Goal: Communication & Community: Ask a question

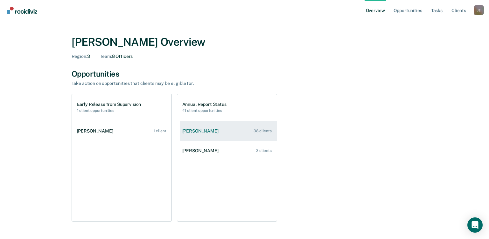
click at [203, 134] on div "[PERSON_NAME]" at bounding box center [201, 131] width 39 height 5
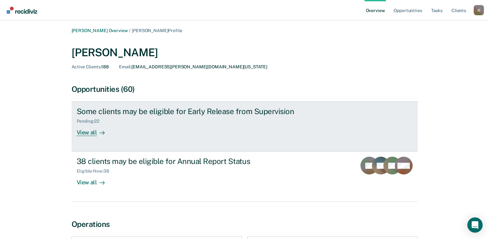
scroll to position [32, 0]
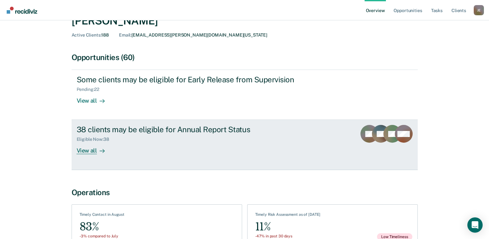
click at [91, 151] on div "View all" at bounding box center [95, 148] width 36 height 12
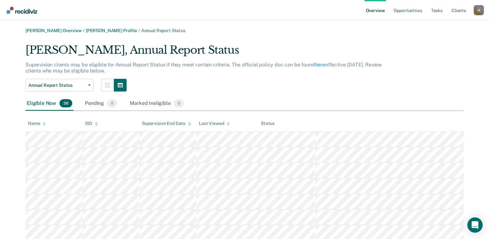
drag, startPoint x: 251, startPoint y: 86, endPoint x: 234, endPoint y: 80, distance: 17.4
click at [234, 80] on div "Annual Report Status Annual Report Status Early Release from Supervision" at bounding box center [208, 85] width 367 height 13
click at [106, 87] on icon "button" at bounding box center [107, 85] width 5 height 5
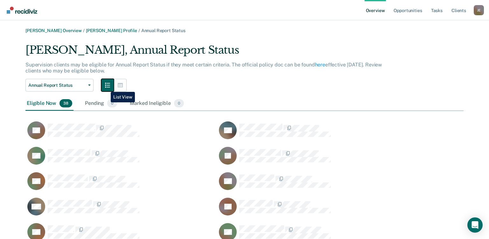
scroll to position [557, 434]
click at [118, 85] on icon "button" at bounding box center [120, 85] width 5 height 4
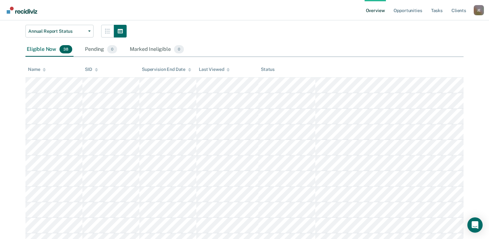
scroll to position [64, 0]
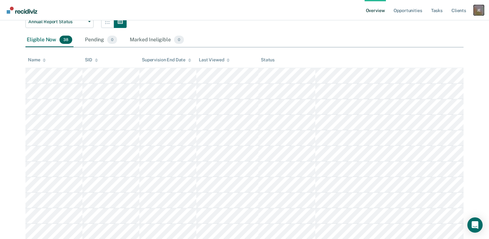
click at [478, 11] on div "[PERSON_NAME]" at bounding box center [479, 10] width 10 height 10
click at [380, 27] on div "Annual Report Status Annual Report Status Early Release from Supervision" at bounding box center [208, 21] width 367 height 13
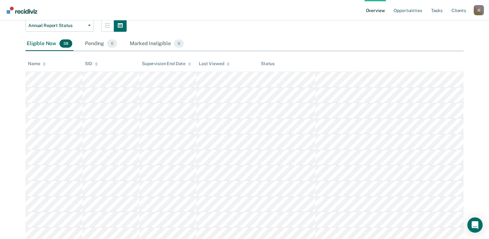
scroll to position [0, 0]
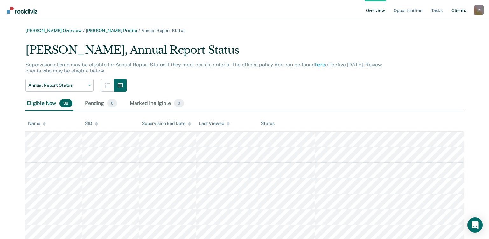
click at [464, 10] on link "Client s" at bounding box center [459, 10] width 17 height 20
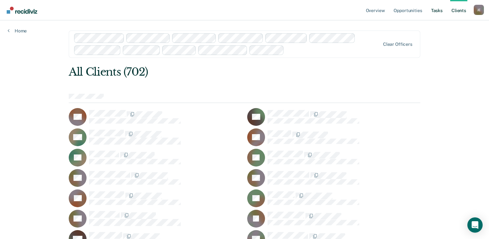
click at [441, 12] on link "Tasks" at bounding box center [437, 10] width 14 height 20
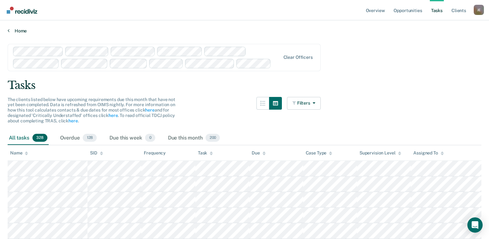
click at [23, 29] on link "Home" at bounding box center [245, 31] width 474 height 6
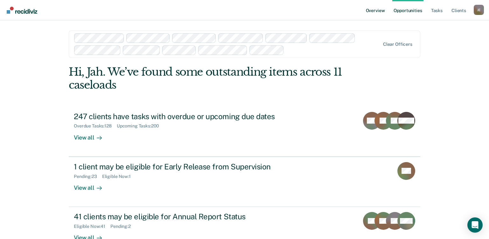
click at [372, 8] on link "Overview" at bounding box center [376, 10] width 22 height 20
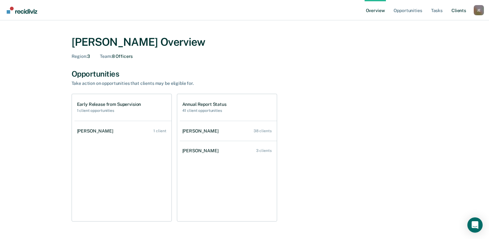
click at [464, 12] on link "Client s" at bounding box center [459, 10] width 17 height 20
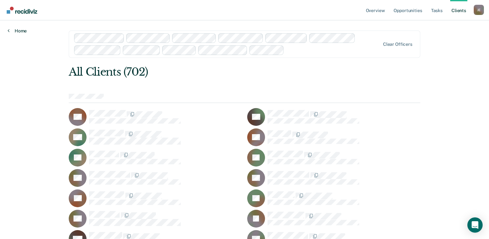
click at [15, 29] on link "Home" at bounding box center [17, 31] width 19 height 6
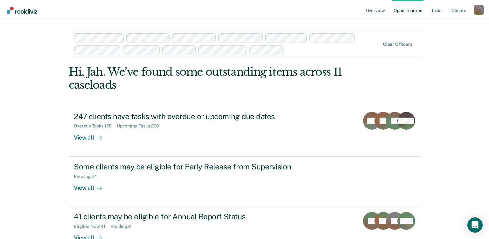
click at [415, 12] on link "Opportunities" at bounding box center [408, 10] width 31 height 20
click at [415, 9] on link "Opportunities" at bounding box center [408, 10] width 31 height 20
click at [380, 11] on link "Overview" at bounding box center [376, 10] width 22 height 20
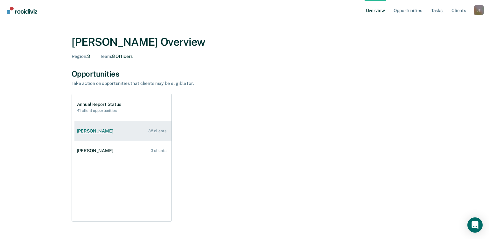
click at [101, 128] on link "[PERSON_NAME] 38 clients" at bounding box center [123, 131] width 97 height 18
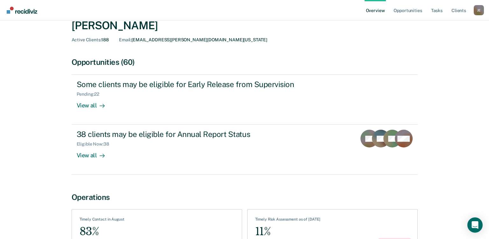
scroll to position [72, 0]
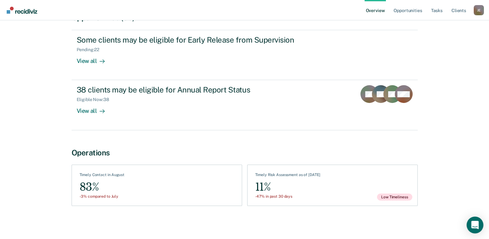
click at [477, 230] on icon "Open Intercom Messenger" at bounding box center [475, 225] width 8 height 8
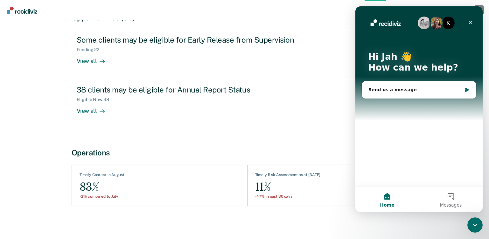
scroll to position [0, 0]
click at [394, 90] on div "Send us a message" at bounding box center [415, 90] width 93 height 7
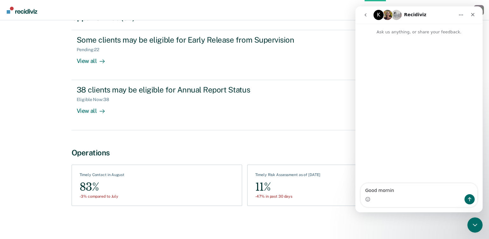
type textarea "Good morning"
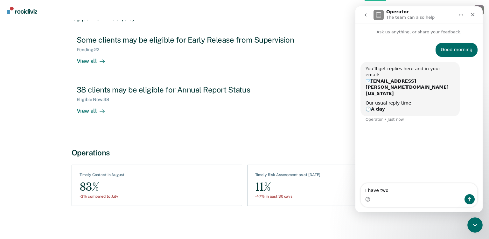
type textarea "I have two"
click at [474, 14] on icon "Close" at bounding box center [473, 14] width 5 height 5
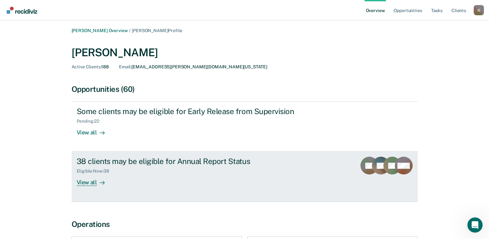
click at [90, 183] on div "View all" at bounding box center [95, 180] width 36 height 12
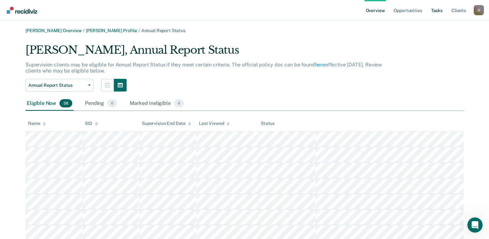
click at [441, 12] on link "Tasks" at bounding box center [437, 10] width 14 height 20
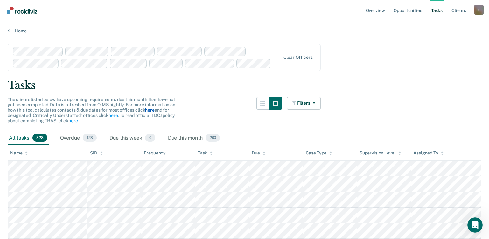
click at [147, 109] on link "here" at bounding box center [149, 110] width 9 height 5
click at [75, 119] on link "here" at bounding box center [72, 120] width 9 height 5
click at [109, 116] on link "here" at bounding box center [113, 115] width 9 height 5
click at [149, 110] on link "here" at bounding box center [149, 110] width 9 height 5
click at [475, 227] on icon "Open Intercom Messenger" at bounding box center [474, 224] width 11 height 11
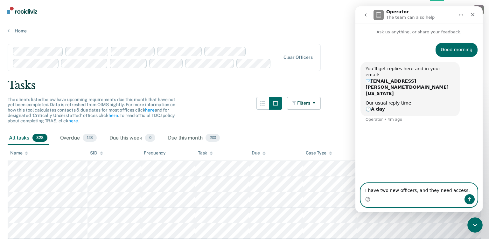
click at [459, 190] on textarea "I have two new officers, and they need access." at bounding box center [419, 189] width 117 height 11
type textarea "I have two new officers, and they need access. Can I receive the link?"
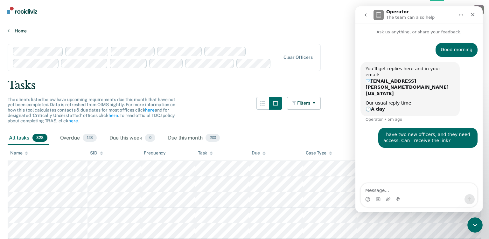
click at [319, 32] on link "Home" at bounding box center [245, 31] width 474 height 6
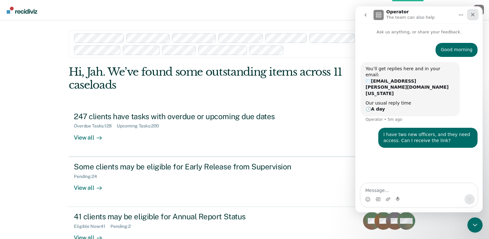
click at [474, 14] on icon "Close" at bounding box center [473, 14] width 5 height 5
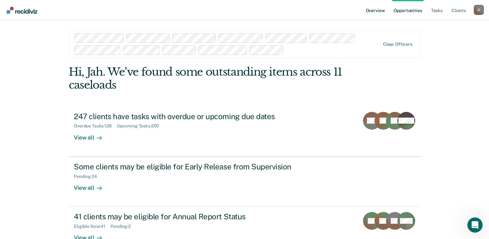
click at [373, 13] on link "Overview" at bounding box center [376, 10] width 22 height 20
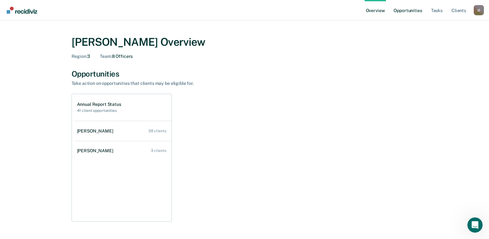
click at [406, 11] on link "Opportunities" at bounding box center [408, 10] width 31 height 20
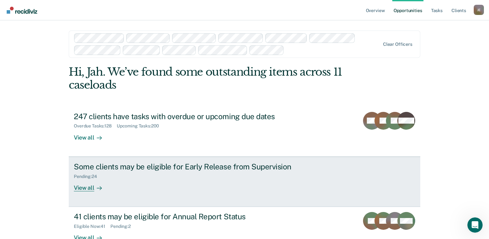
click at [198, 170] on div "Some clients may be eligible for Early Release from Supervision" at bounding box center [186, 166] width 224 height 9
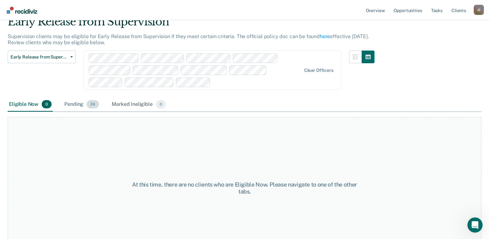
scroll to position [17, 0]
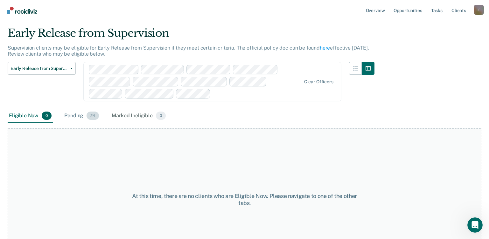
click at [78, 117] on div "Pending 24" at bounding box center [81, 116] width 37 height 14
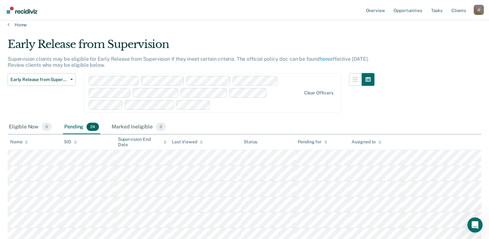
scroll to position [0, 0]
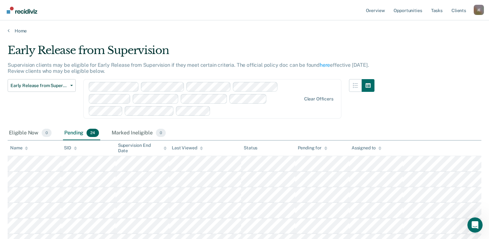
click at [16, 28] on div "Home" at bounding box center [244, 26] width 489 height 13
click at [20, 31] on link "Home" at bounding box center [245, 31] width 474 height 6
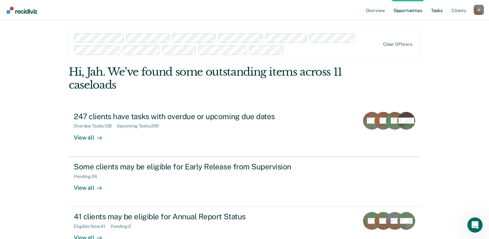
click at [437, 13] on link "Tasks" at bounding box center [437, 10] width 14 height 20
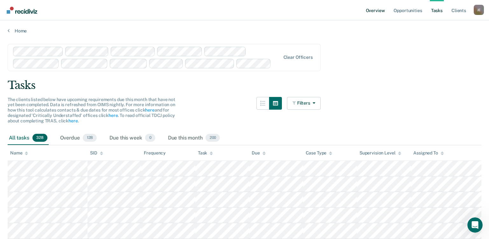
click at [376, 10] on link "Overview" at bounding box center [376, 10] width 22 height 20
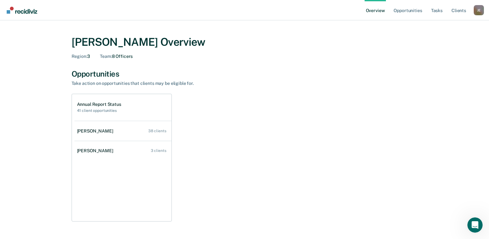
click at [383, 11] on link "Overview" at bounding box center [376, 10] width 22 height 20
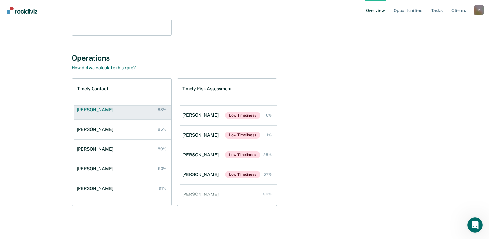
scroll to position [65, 0]
click at [99, 109] on div "[PERSON_NAME]" at bounding box center [96, 109] width 39 height 5
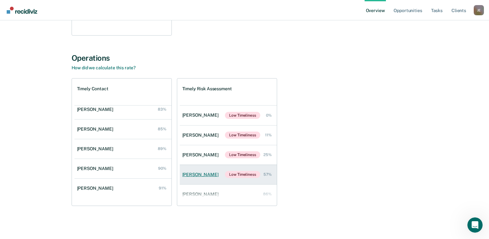
click at [201, 179] on link "[PERSON_NAME] Low Timeliness 57%" at bounding box center [228, 175] width 97 height 20
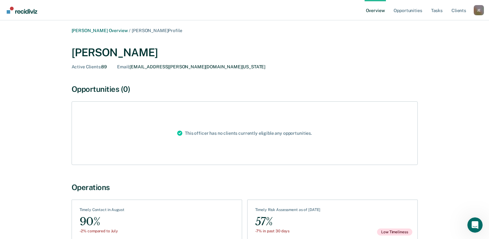
click at [378, 12] on link "Overview" at bounding box center [376, 10] width 22 height 20
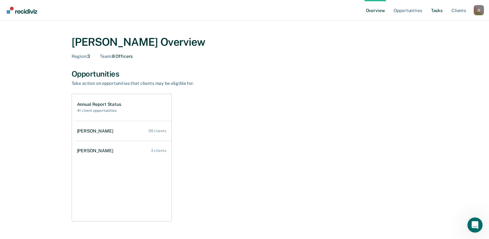
click at [439, 12] on link "Tasks" at bounding box center [437, 10] width 14 height 20
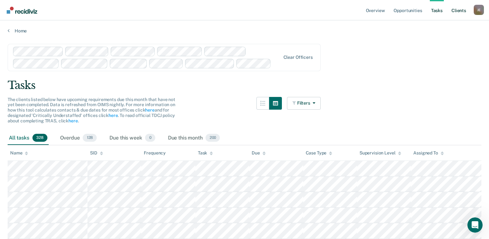
click at [456, 11] on link "Client s" at bounding box center [459, 10] width 17 height 20
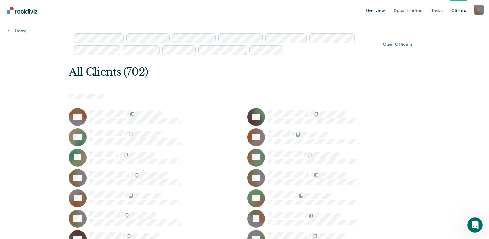
click at [378, 13] on link "Overview" at bounding box center [376, 10] width 22 height 20
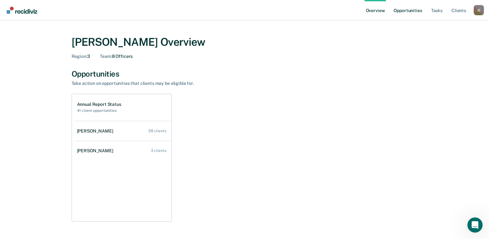
click at [405, 13] on link "Opportunities" at bounding box center [408, 10] width 31 height 20
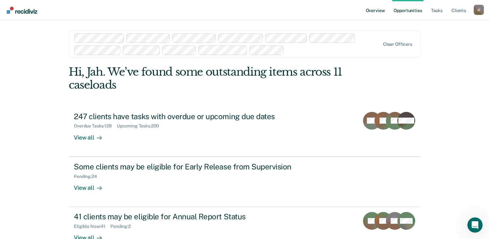
click at [375, 11] on link "Overview" at bounding box center [376, 10] width 22 height 20
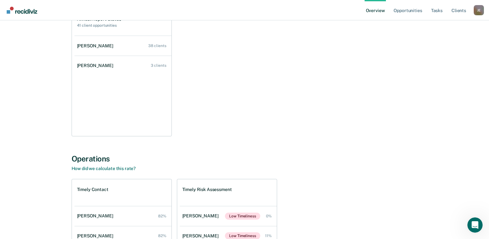
scroll to position [59, 0]
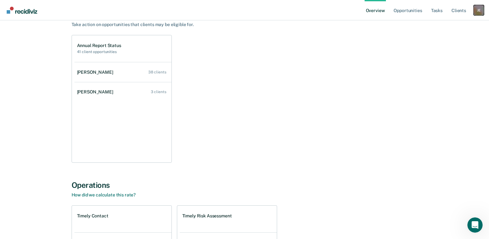
click at [476, 11] on div "[PERSON_NAME]" at bounding box center [479, 10] width 10 height 10
click at [462, 11] on link "Client s" at bounding box center [459, 10] width 17 height 20
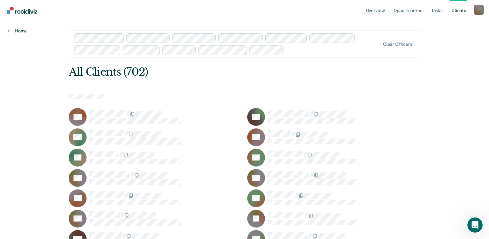
click at [19, 33] on link "Home" at bounding box center [17, 31] width 19 height 6
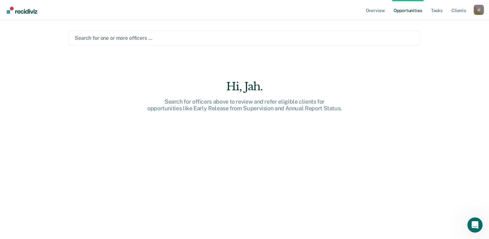
click at [171, 40] on div at bounding box center [245, 37] width 340 height 7
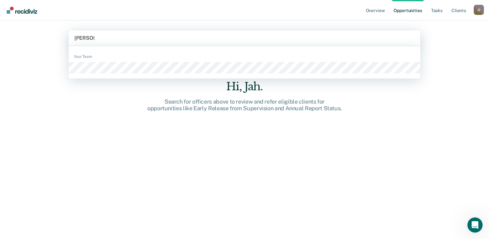
type input "[PERSON_NAME]"
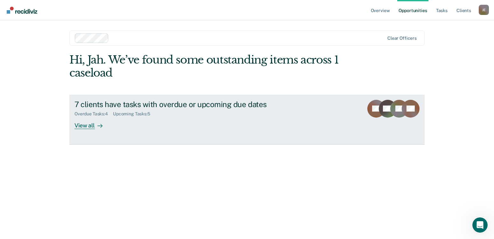
click at [85, 125] on div "View all" at bounding box center [93, 123] width 36 height 12
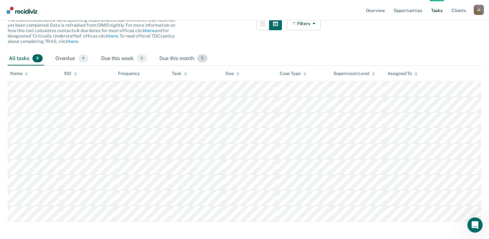
scroll to position [75, 0]
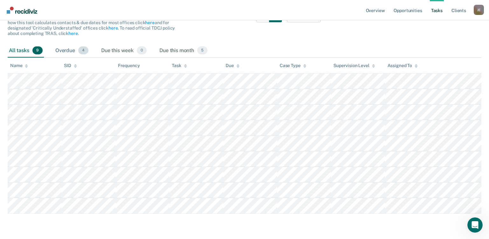
click at [67, 53] on div "Overdue 4" at bounding box center [72, 51] width 36 height 14
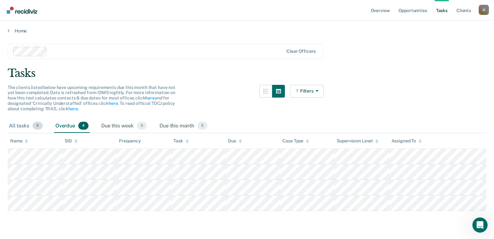
click at [14, 126] on div "All tasks 9" at bounding box center [26, 126] width 36 height 14
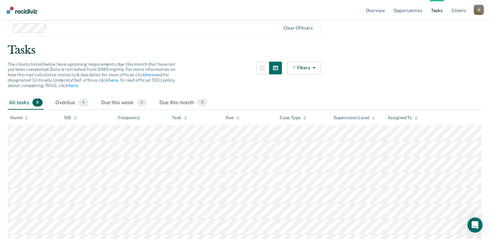
scroll to position [12, 0]
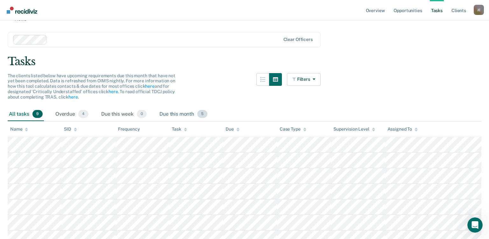
click at [179, 111] on div "Due this month 5" at bounding box center [183, 115] width 51 height 14
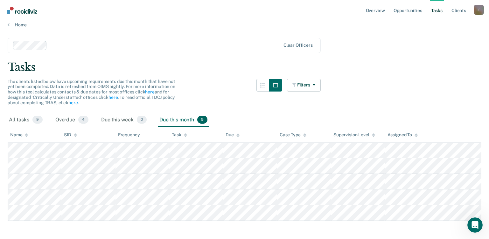
scroll to position [0, 0]
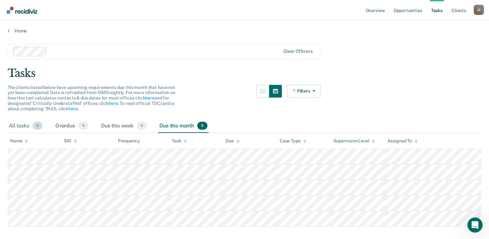
click at [16, 124] on div "All tasks 9" at bounding box center [26, 126] width 36 height 14
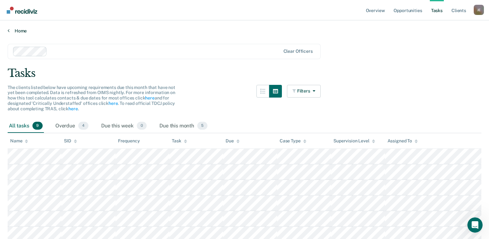
click at [23, 30] on link "Home" at bounding box center [245, 31] width 474 height 6
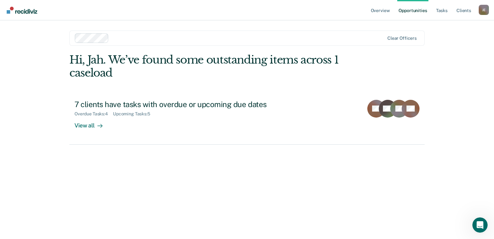
click at [137, 39] on div at bounding box center [247, 37] width 273 height 7
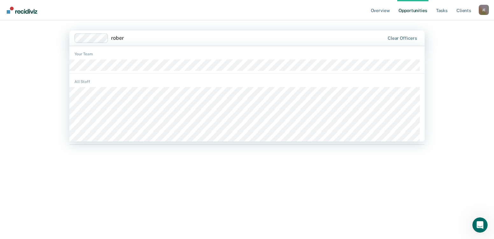
type input "[PERSON_NAME]"
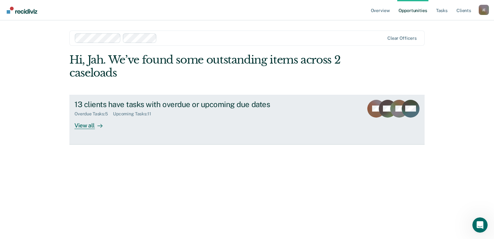
click at [85, 127] on div "View all" at bounding box center [93, 123] width 36 height 12
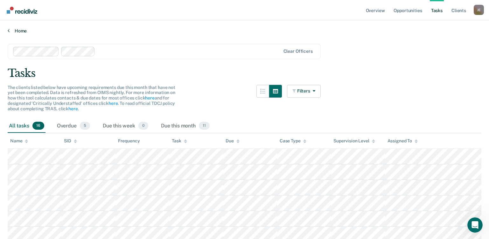
click at [14, 31] on link "Home" at bounding box center [245, 31] width 474 height 6
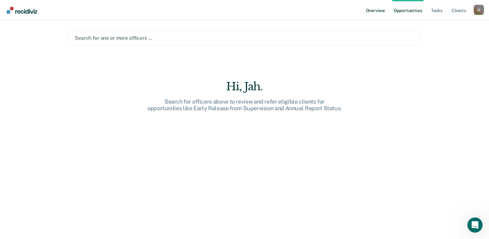
click at [382, 11] on link "Overview" at bounding box center [376, 10] width 22 height 20
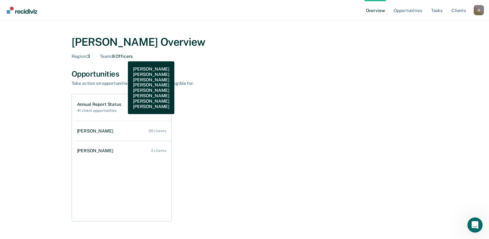
click at [123, 56] on div "Team : 8 Officers" at bounding box center [116, 56] width 33 height 5
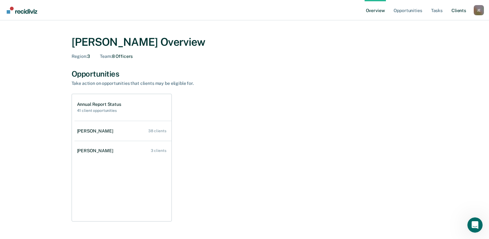
click at [461, 12] on link "Client s" at bounding box center [459, 10] width 17 height 20
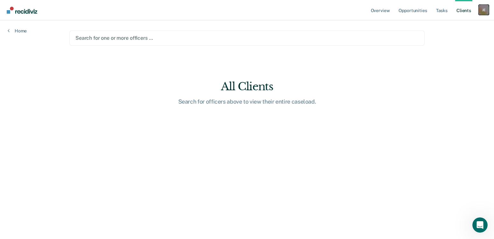
click at [484, 9] on div "[PERSON_NAME]" at bounding box center [484, 10] width 10 height 10
click at [480, 227] on icon "Open Intercom Messenger" at bounding box center [479, 224] width 11 height 11
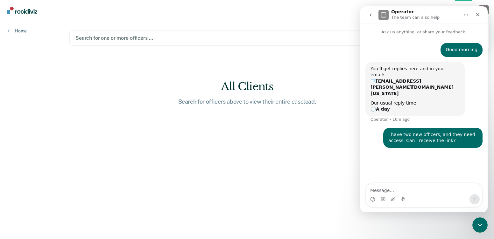
click at [310, 139] on main "Search for one or more officers … All Clients Search for officers above to view…" at bounding box center [247, 122] width 371 height 204
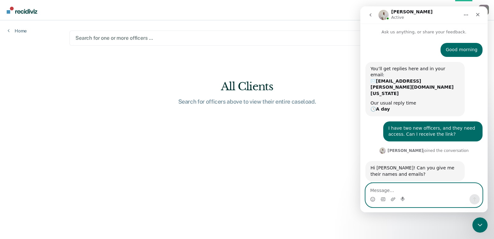
click at [382, 193] on textarea "Message…" at bounding box center [424, 189] width 117 height 11
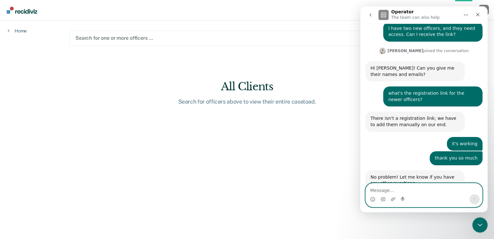
scroll to position [102, 0]
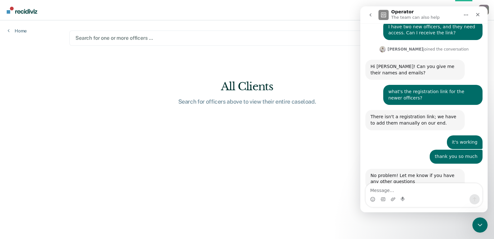
click at [371, 15] on icon "go back" at bounding box center [370, 14] width 5 height 5
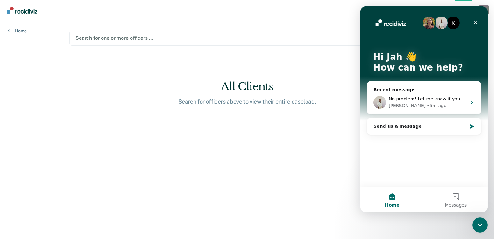
scroll to position [0, 0]
click at [477, 21] on icon "Close" at bounding box center [476, 23] width 4 height 4
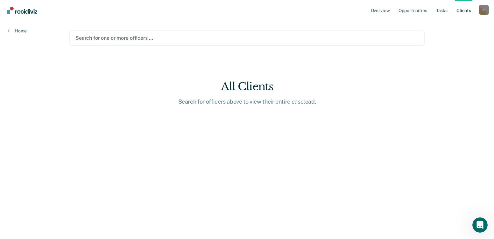
click at [156, 37] on div at bounding box center [246, 37] width 343 height 7
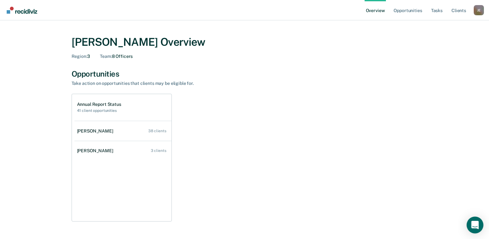
click at [479, 224] on icon "Open Intercom Messenger" at bounding box center [475, 225] width 7 height 8
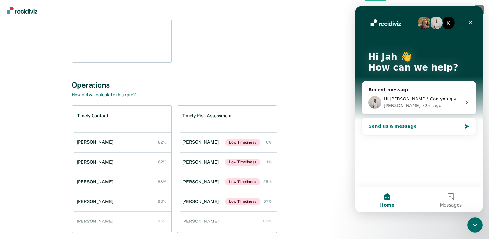
scroll to position [186, 0]
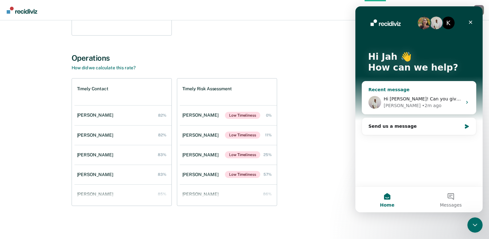
click at [425, 100] on span "Hi [PERSON_NAME]! Can you give me their names and emails?" at bounding box center [454, 98] width 140 height 5
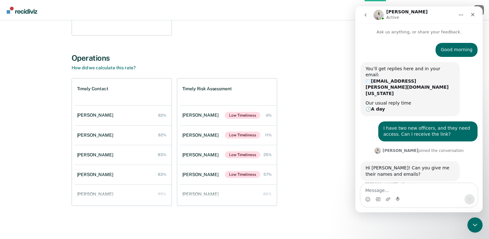
click at [385, 191] on textarea "Message…" at bounding box center [419, 189] width 117 height 11
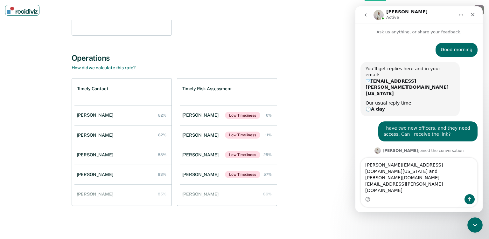
type textarea "tina.wall@tdcj.texas.gov and robert.starkey@tdcj.texa"
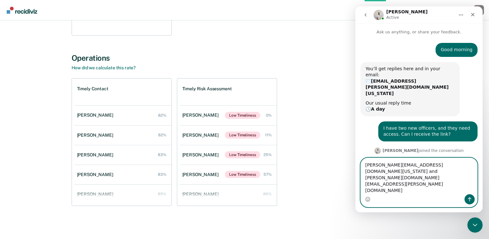
click at [416, 191] on textarea "tina.wall@tdcj.texas.gov and robert.starkey@tdcj.texa" at bounding box center [419, 176] width 117 height 36
click at [417, 191] on textarea "tina.wall@tdcj.texas.gov and robert.starkey@tdcj.texa" at bounding box center [419, 176] width 117 height 36
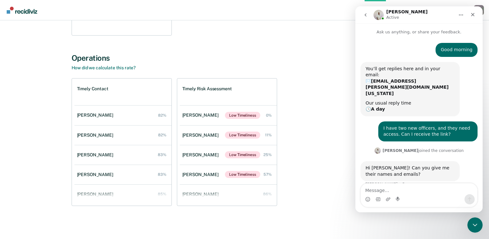
click at [333, 145] on div "Timely Contact Alysia Randon 82% Maria Sanchez 82% Zuldery Alvarado 83% Lindsey…" at bounding box center [245, 142] width 346 height 128
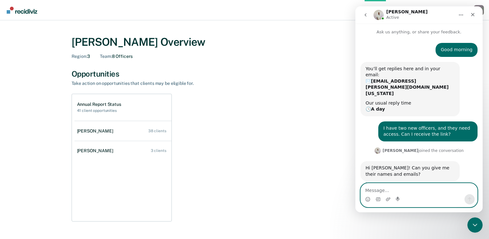
click at [383, 185] on textarea "Message…" at bounding box center [419, 189] width 117 height 11
type textarea "w"
type textarea "what's the registration link for the newer officers?"
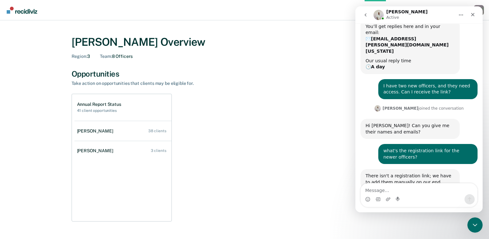
scroll to position [43, 0]
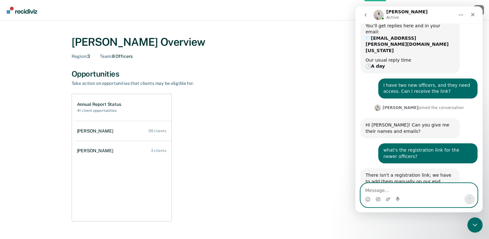
click at [380, 188] on textarea "Message…" at bounding box center [419, 189] width 117 height 11
type textarea "it's working"
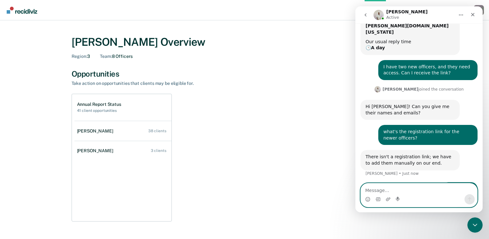
scroll to position [62, 0]
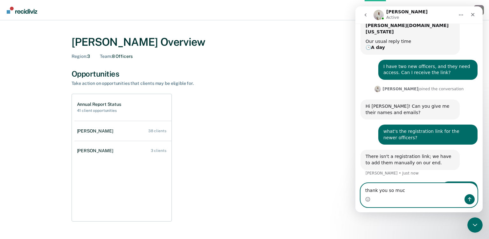
type textarea "thank you so much"
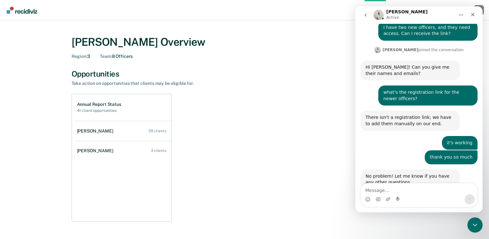
scroll to position [102, 0]
